Goal: Information Seeking & Learning: Check status

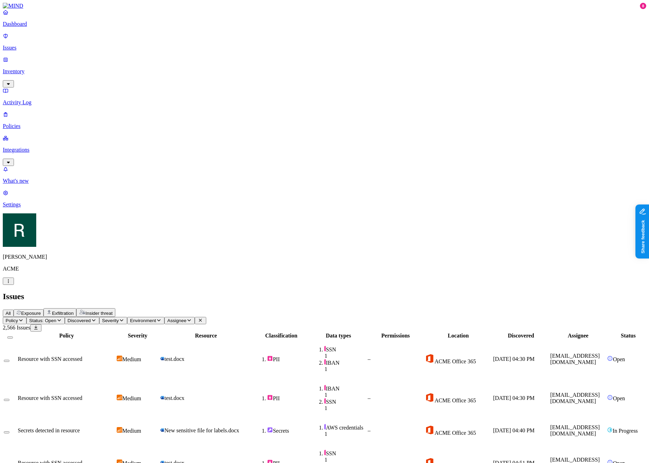
click at [56, 318] on span "Status: Open" at bounding box center [42, 320] width 27 height 5
click at [127, 74] on div "In Progress" at bounding box center [127, 87] width 0 height 26
click at [146, 88] on span "In Progress" at bounding box center [136, 94] width 19 height 12
click at [119, 318] on span "Severity" at bounding box center [110, 320] width 17 height 5
click at [201, 72] on div "High" at bounding box center [201, 82] width 0 height 20
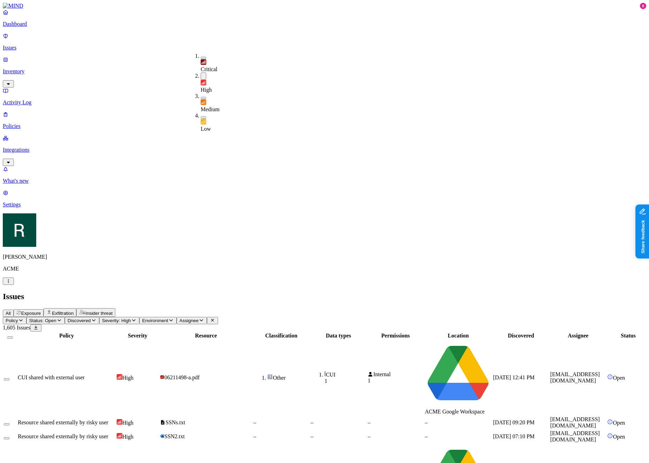
click at [212, 87] on span "High" at bounding box center [206, 90] width 11 height 6
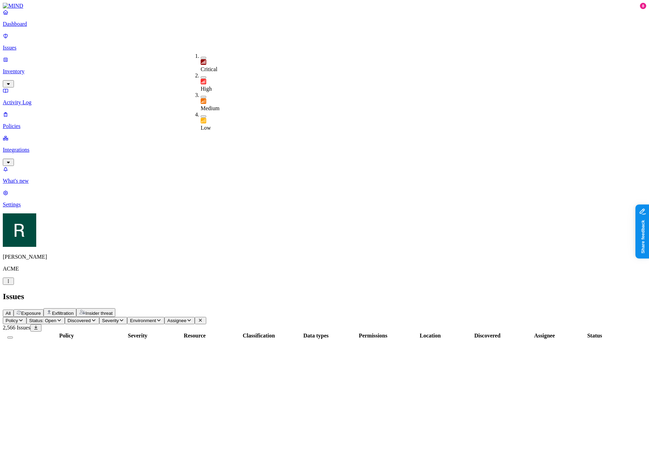
click at [218, 105] on span "Medium" at bounding box center [210, 108] width 19 height 6
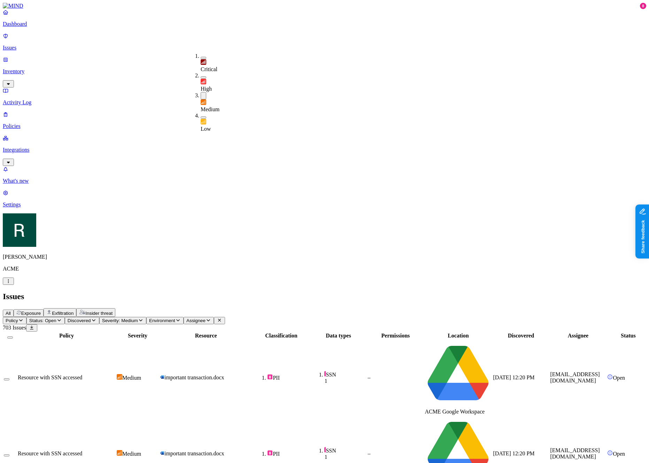
click at [331, 308] on div "All Exposure Exfiltration Insider threat" at bounding box center [325, 312] width 644 height 9
click at [181, 318] on icon "button" at bounding box center [178, 320] width 6 height 5
click at [248, 72] on div "Cloud" at bounding box center [248, 65] width 0 height 13
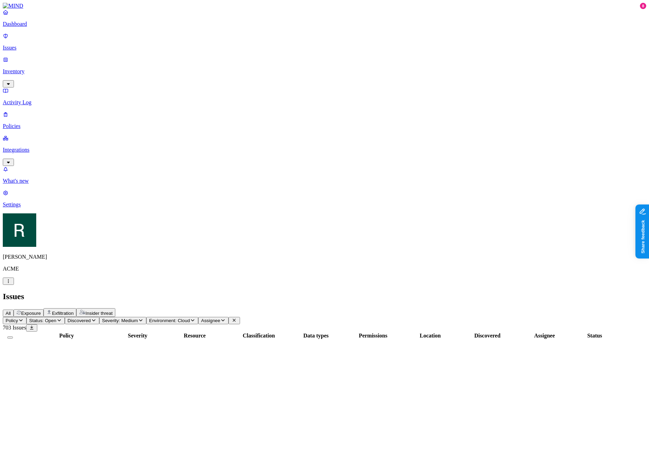
drag, startPoint x: 238, startPoint y: 40, endPoint x: 242, endPoint y: 43, distance: 4.5
click at [190, 318] on span "Environment: Cloud" at bounding box center [169, 320] width 41 height 5
click at [248, 55] on div "All" at bounding box center [248, 56] width 0 height 6
click at [261, 308] on div "All Exposure Exfiltration Insider threat" at bounding box center [325, 312] width 644 height 9
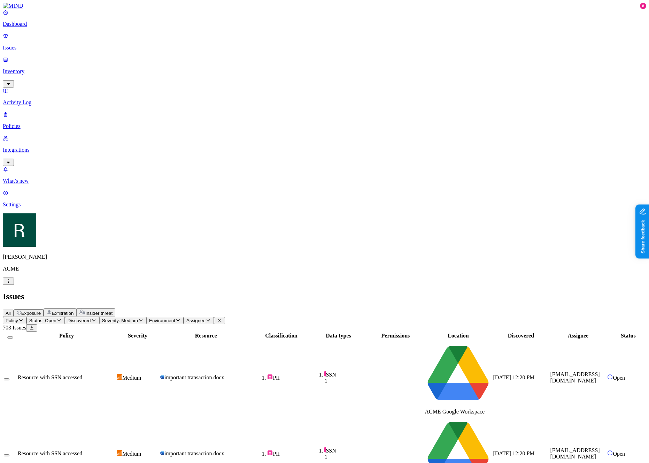
click at [265, 308] on div "All Exposure Exfiltration Insider threat" at bounding box center [325, 312] width 644 height 9
click at [91, 318] on span "Discovered" at bounding box center [79, 320] width 23 height 5
click at [165, 65] on div "Last 7 days" at bounding box center [165, 68] width 0 height 19
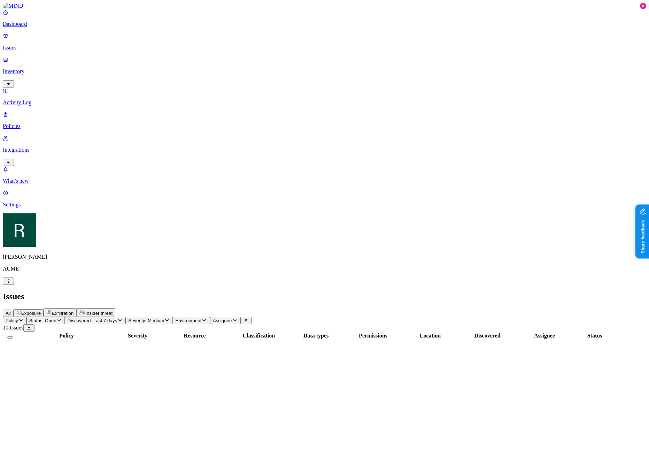
click at [285, 292] on header "Issues All Exposure Exfiltration Insider threat" at bounding box center [325, 304] width 644 height 25
click at [244, 292] on div "Issues" at bounding box center [325, 296] width 644 height 9
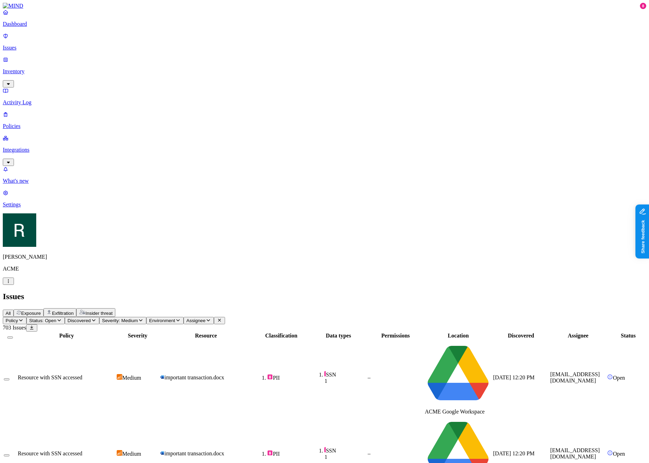
click at [269, 292] on div "Issues" at bounding box center [325, 296] width 644 height 9
click at [206, 318] on span "Assignee" at bounding box center [195, 320] width 19 height 5
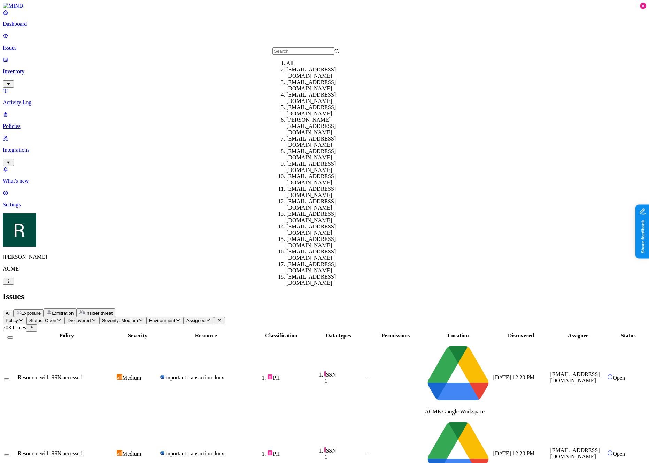
click at [316, 89] on div "edd@acme.tannin.io" at bounding box center [320, 85] width 67 height 13
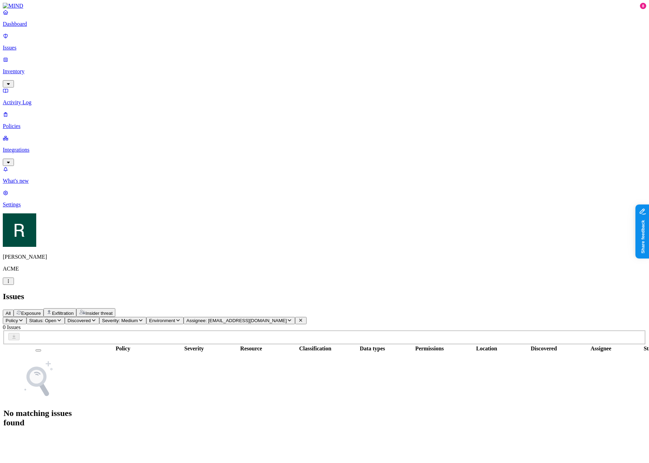
click at [74, 311] on span "Exfiltration" at bounding box center [63, 313] width 22 height 5
click at [324, 318] on span "Assignee: edd@acme.tannin.io" at bounding box center [273, 320] width 100 height 5
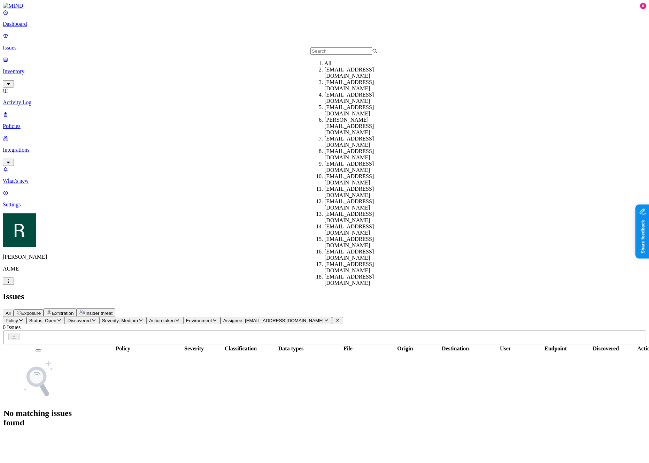
click at [354, 79] on div "adir@acme.tannin.io" at bounding box center [357, 73] width 67 height 13
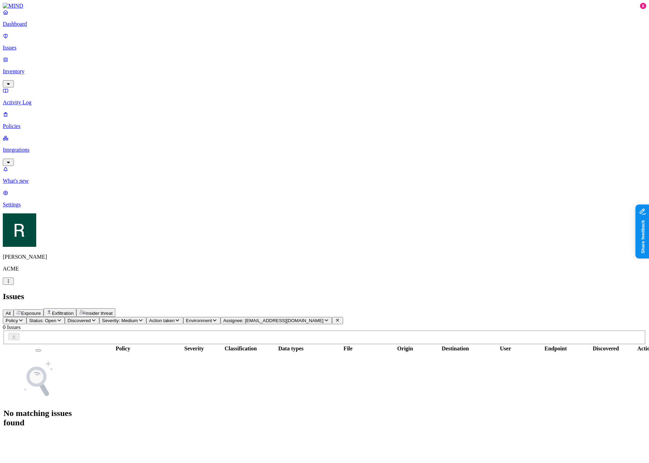
click at [175, 318] on span "Action taken" at bounding box center [161, 320] width 25 height 5
click at [115, 308] on button "Insider threat" at bounding box center [95, 312] width 39 height 9
click at [76, 308] on button "Exfiltration" at bounding box center [60, 312] width 33 height 9
click at [41, 311] on span "Exposure" at bounding box center [31, 313] width 20 height 5
click at [96, 308] on div "All Exposure Exfiltration Insider threat" at bounding box center [325, 312] width 644 height 9
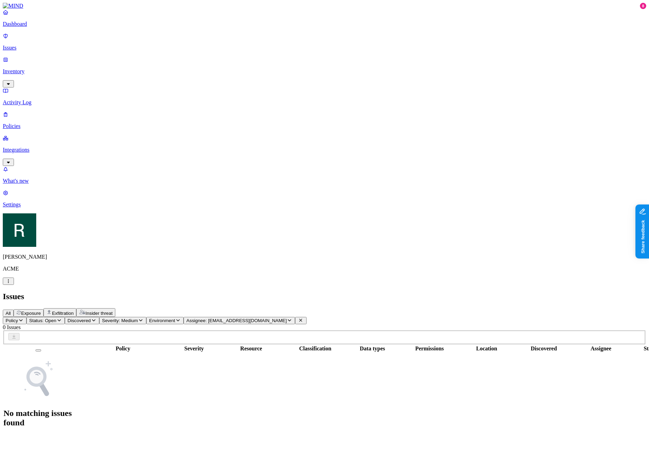
click at [11, 311] on span "All" at bounding box center [8, 313] width 5 height 5
